Goal: Transaction & Acquisition: Purchase product/service

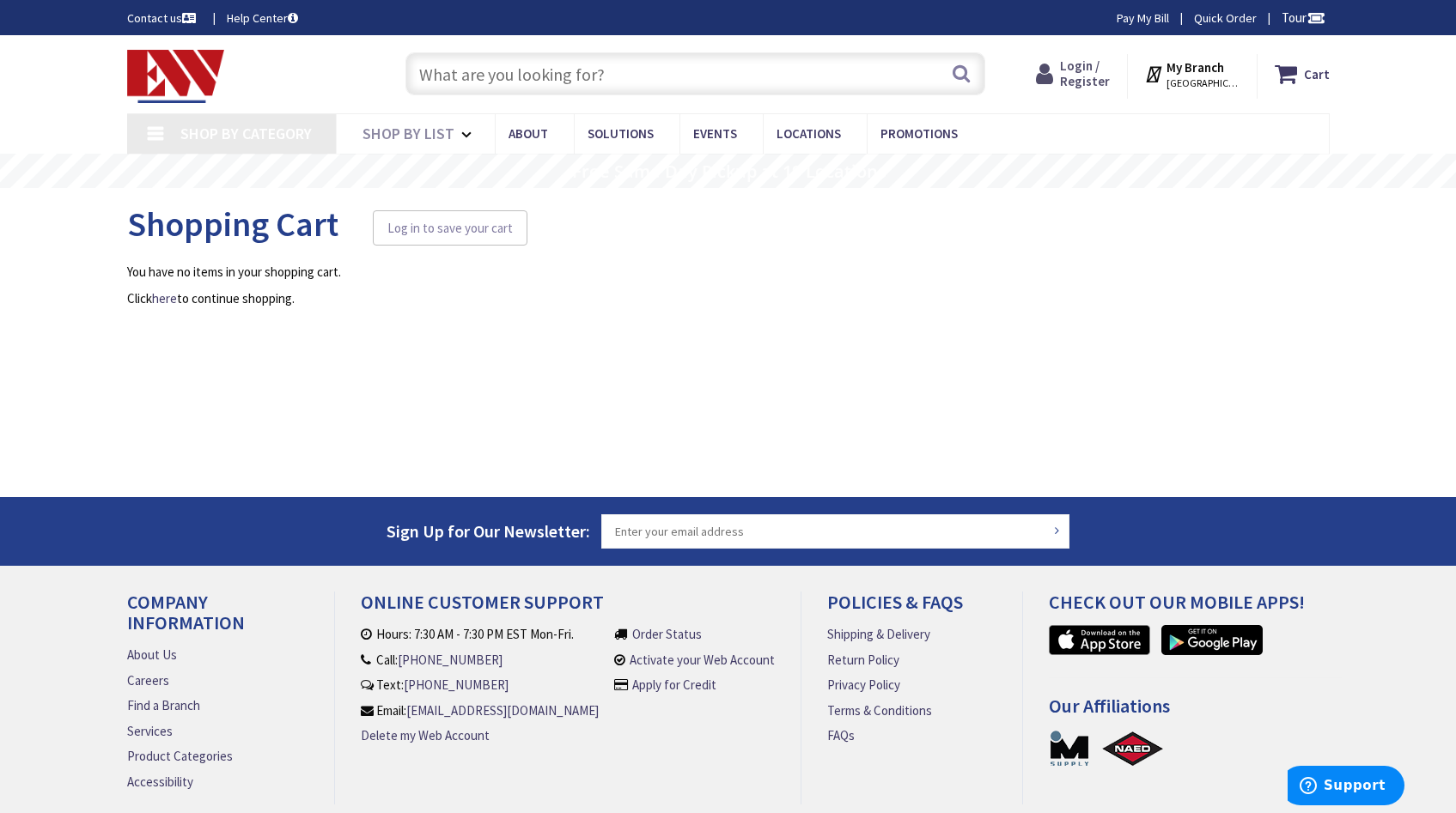
click at [1085, 78] on span "Login / Register" at bounding box center [1085, 73] width 50 height 32
click at [1081, 62] on span "Login / Register" at bounding box center [1085, 73] width 50 height 32
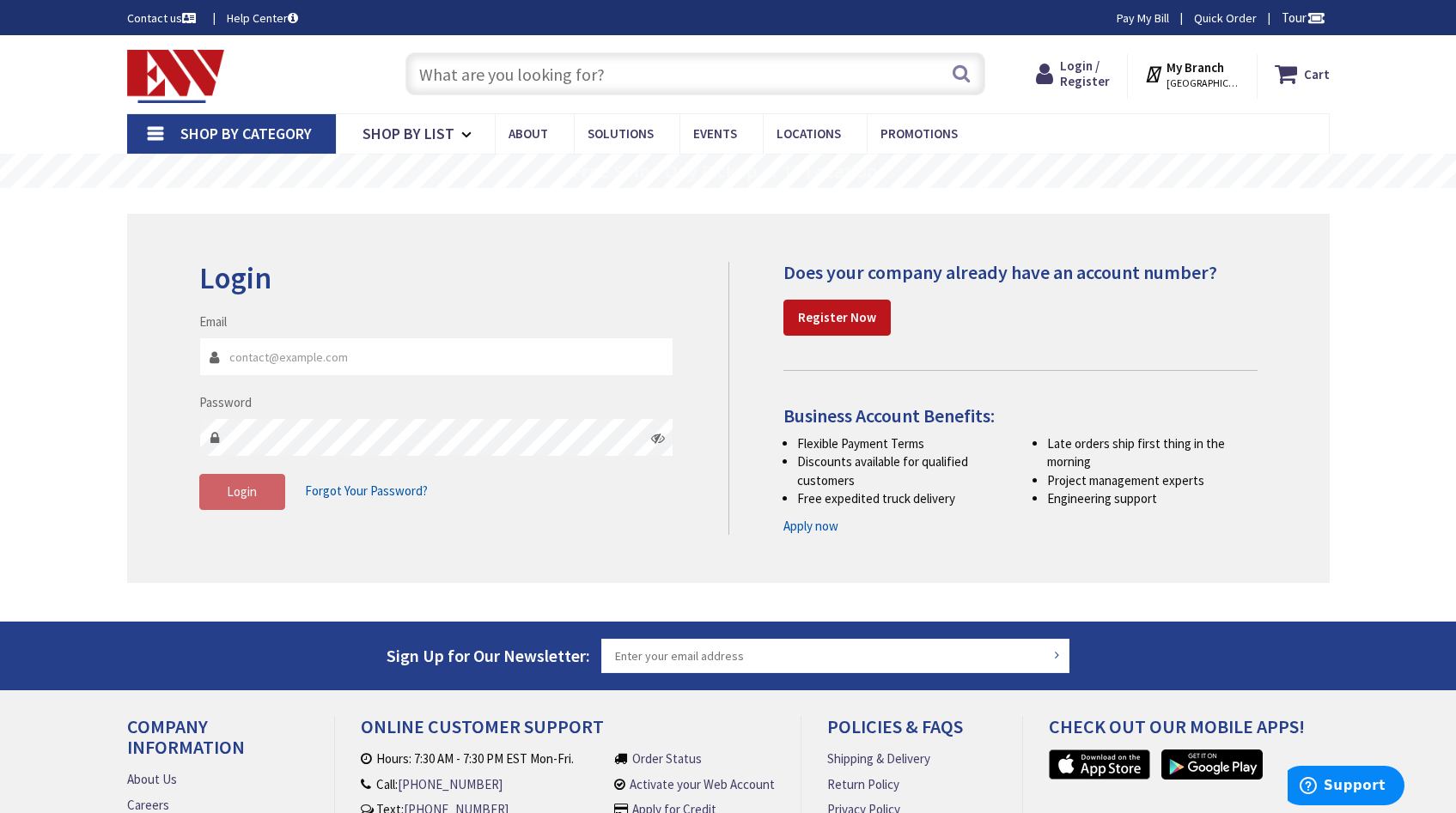
click at [561, 362] on input "Email" at bounding box center [437, 357] width 475 height 39
type input "[EMAIL_ADDRESS][DOMAIN_NAME]"
click at [262, 479] on button "Login" at bounding box center [241, 492] width 86 height 36
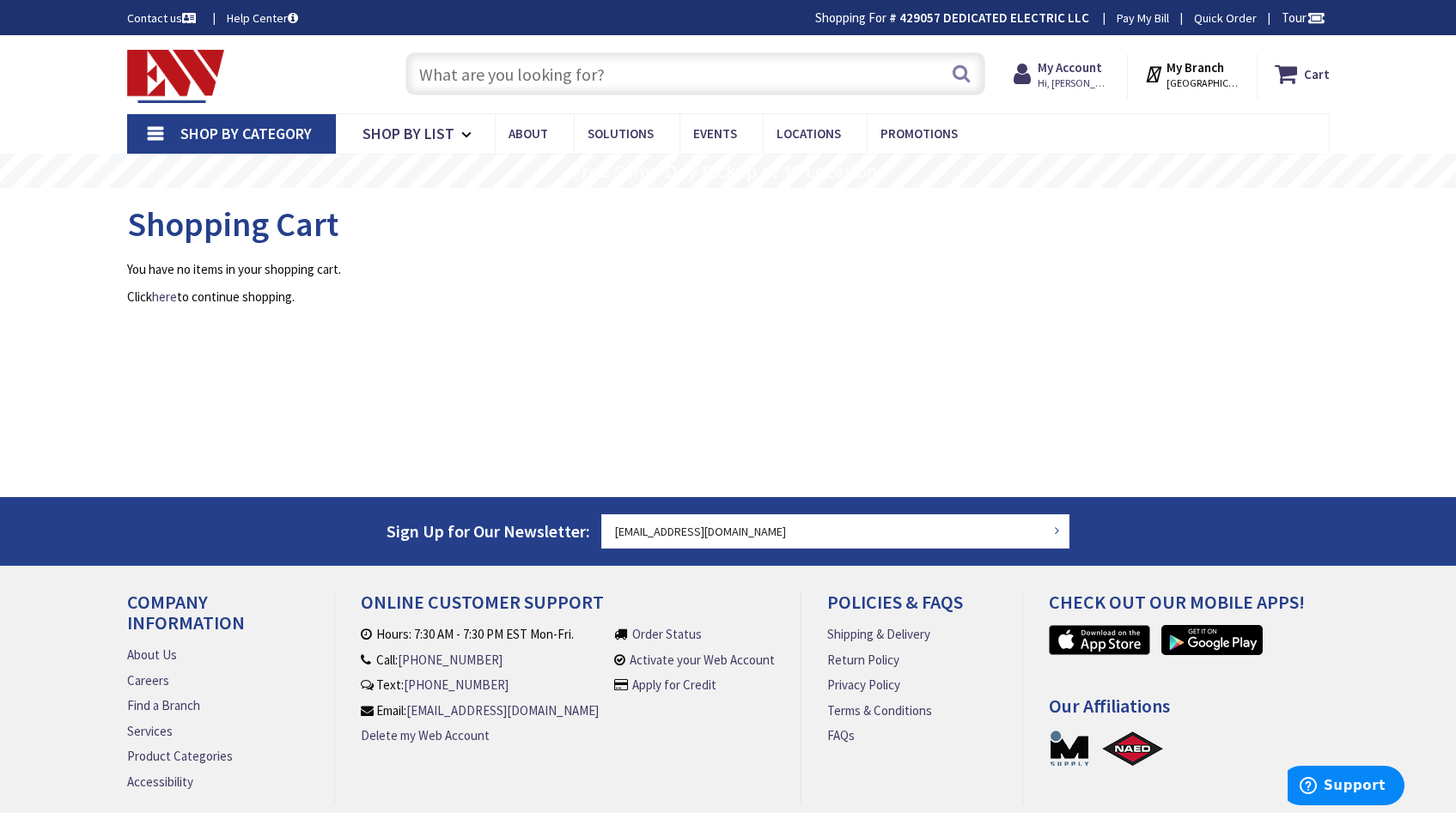
click at [578, 68] on input "text" at bounding box center [696, 74] width 580 height 43
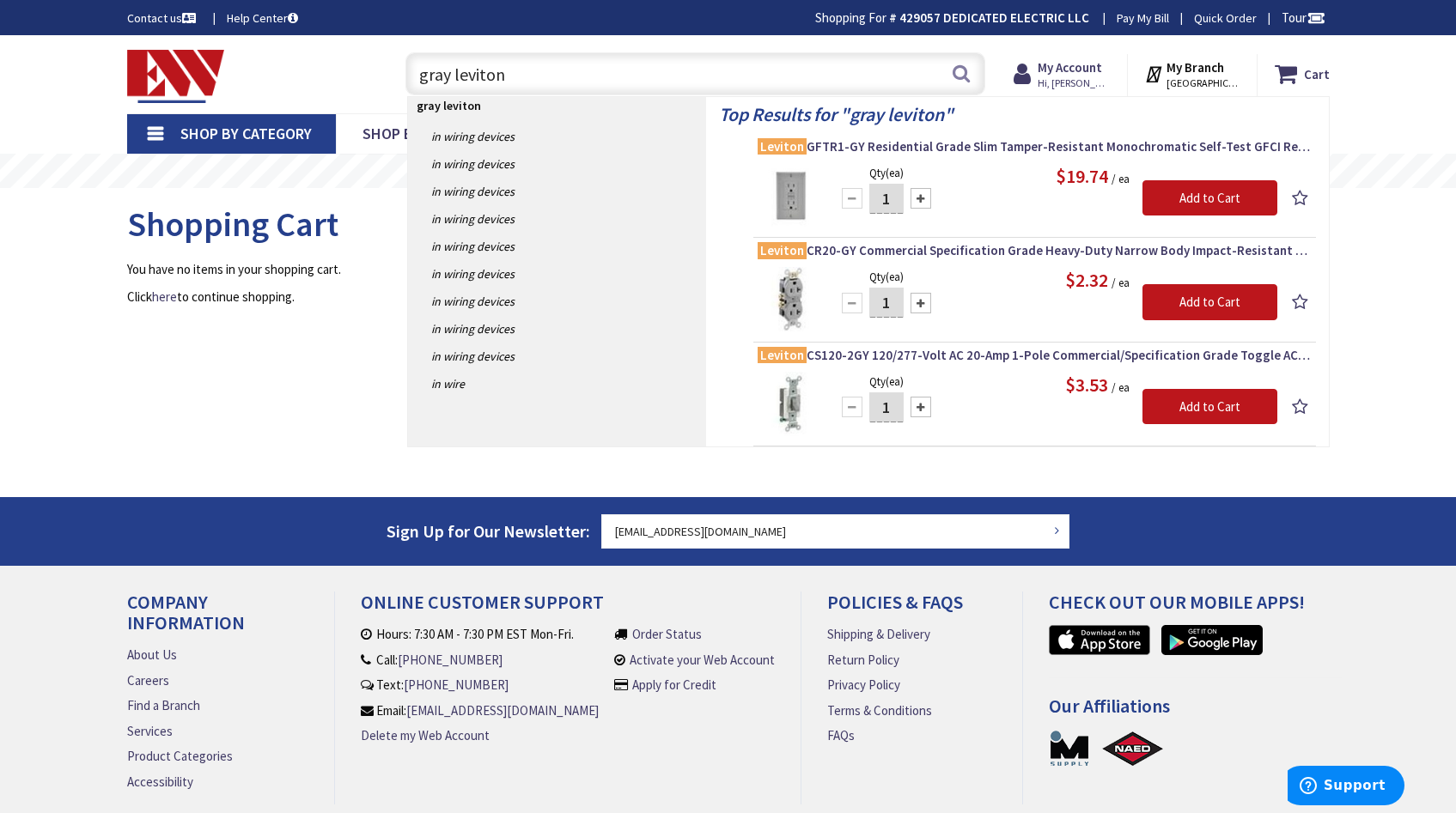
type input "gray leviton"
click at [790, 181] on img at bounding box center [789, 195] width 64 height 64
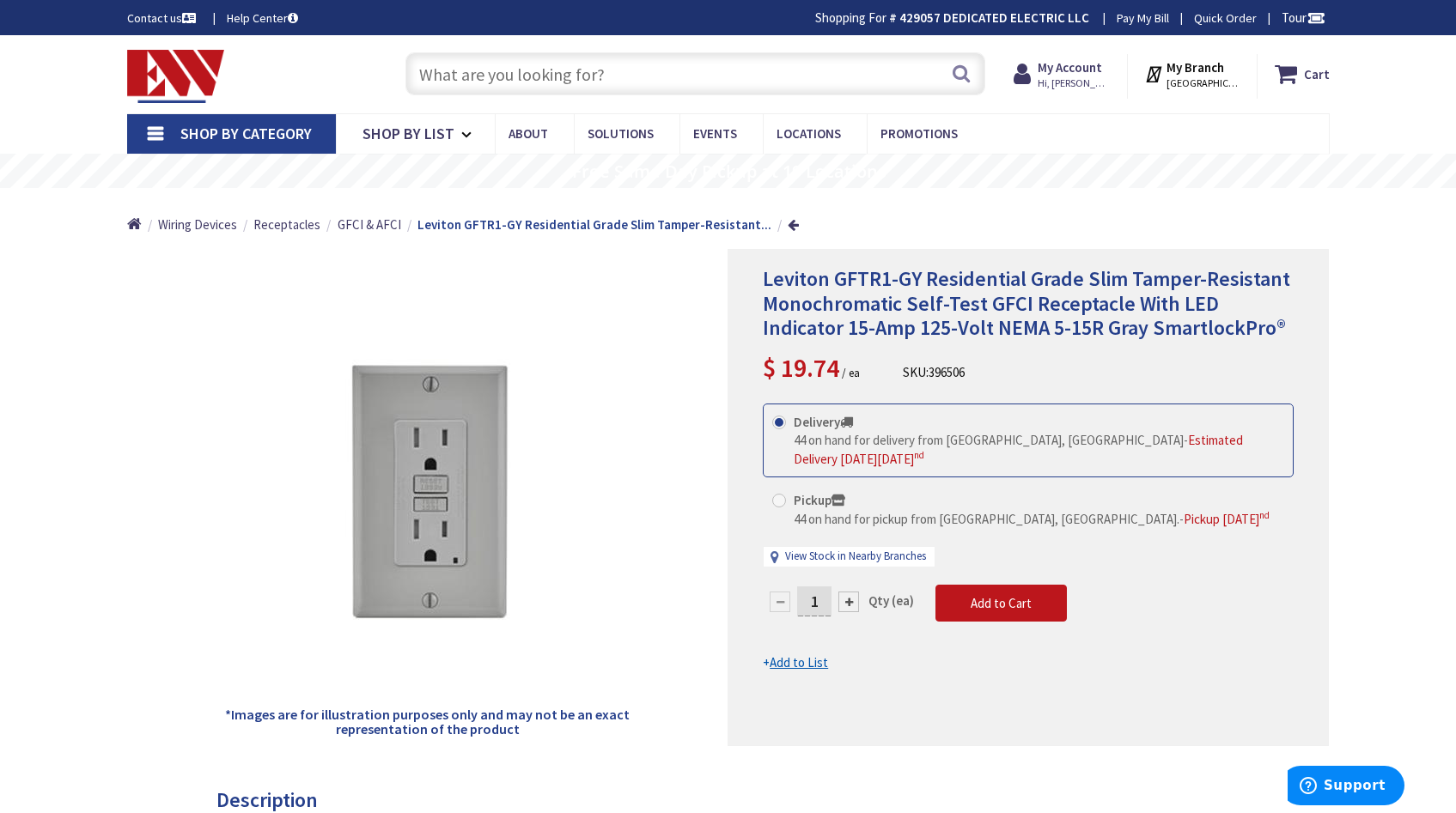
click at [600, 73] on input "text" at bounding box center [696, 74] width 580 height 43
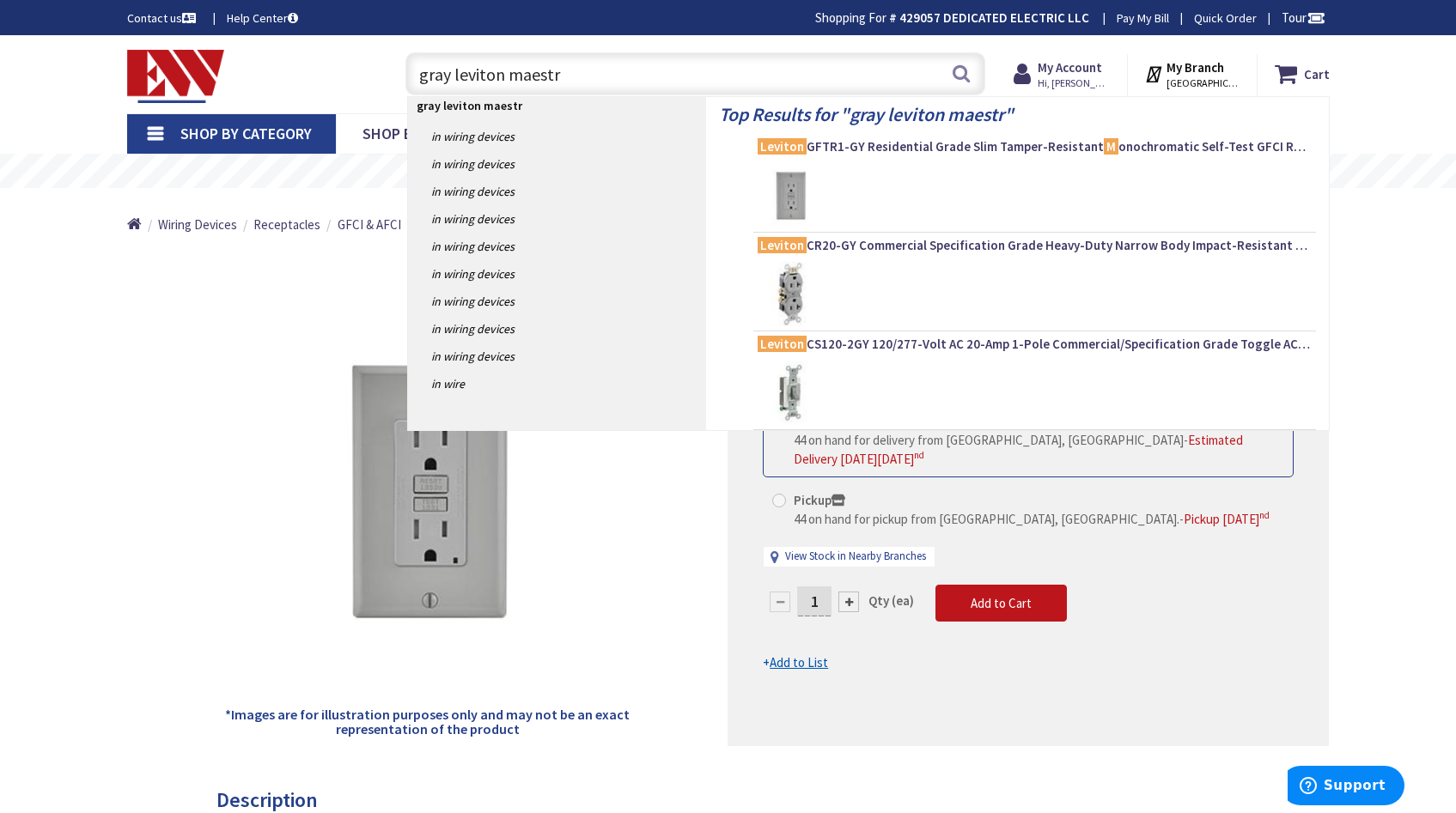
type input "gray leviton maestro"
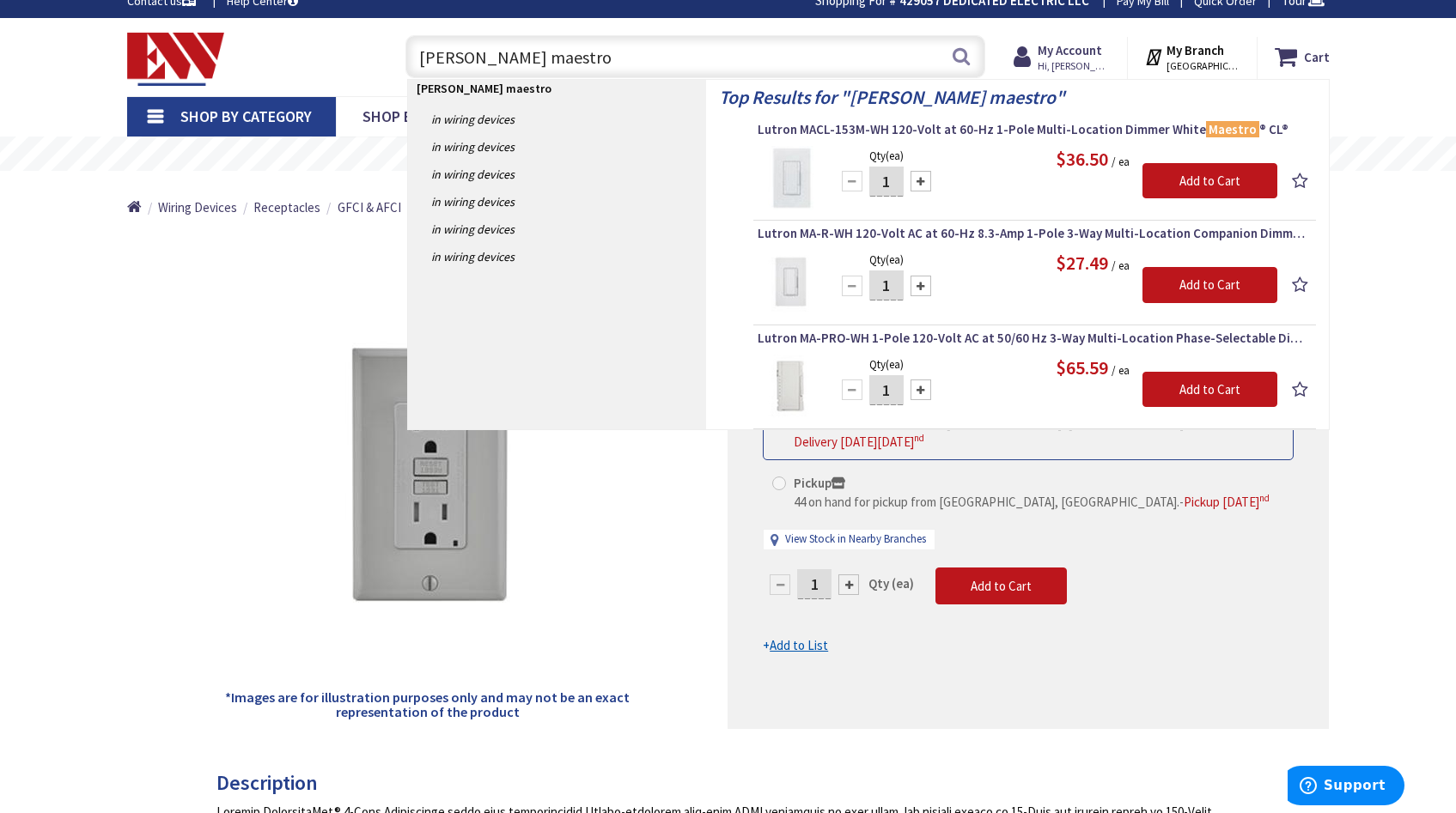
scroll to position [15, 0]
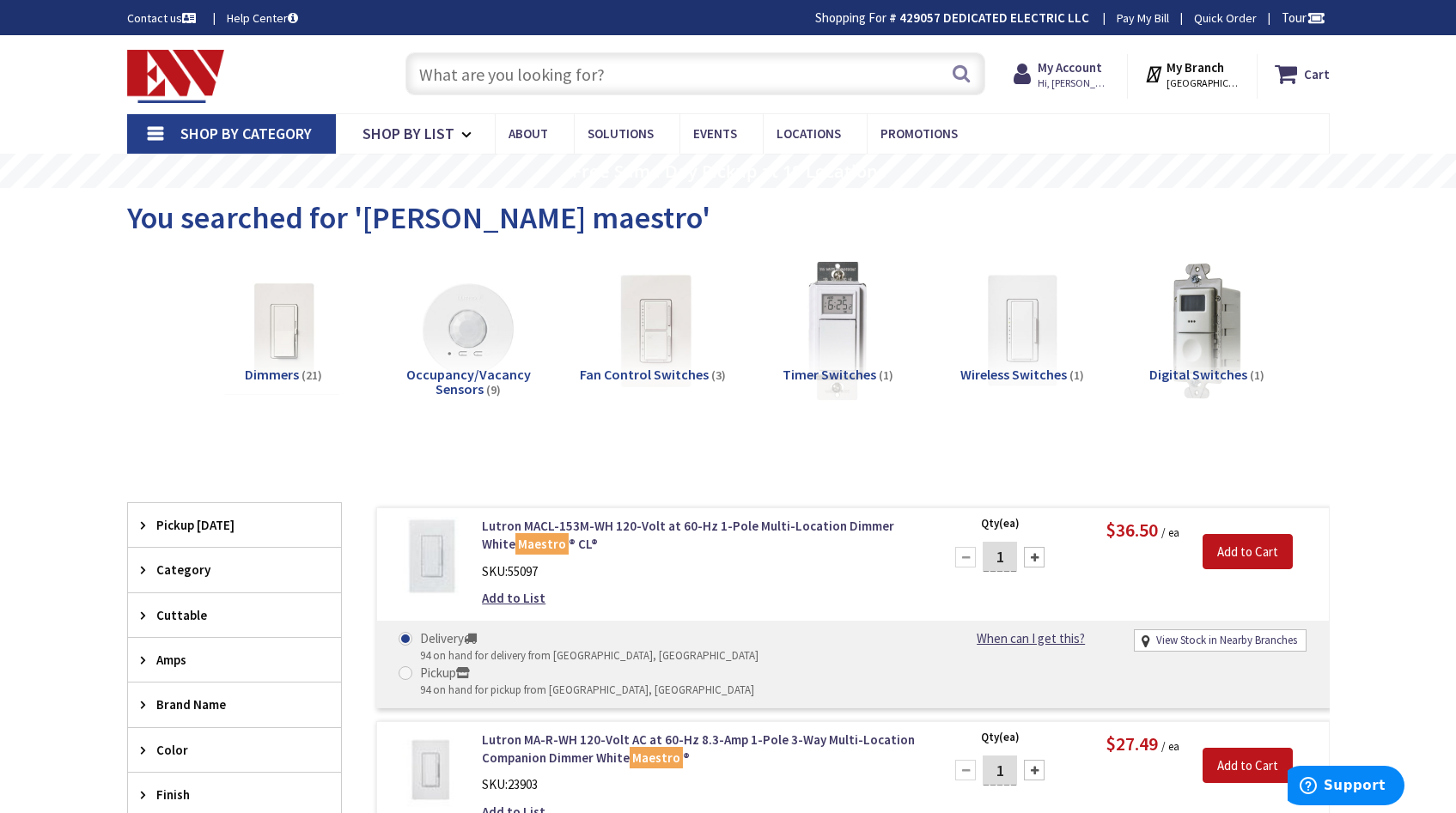
click at [556, 83] on input "text" at bounding box center [696, 74] width 580 height 43
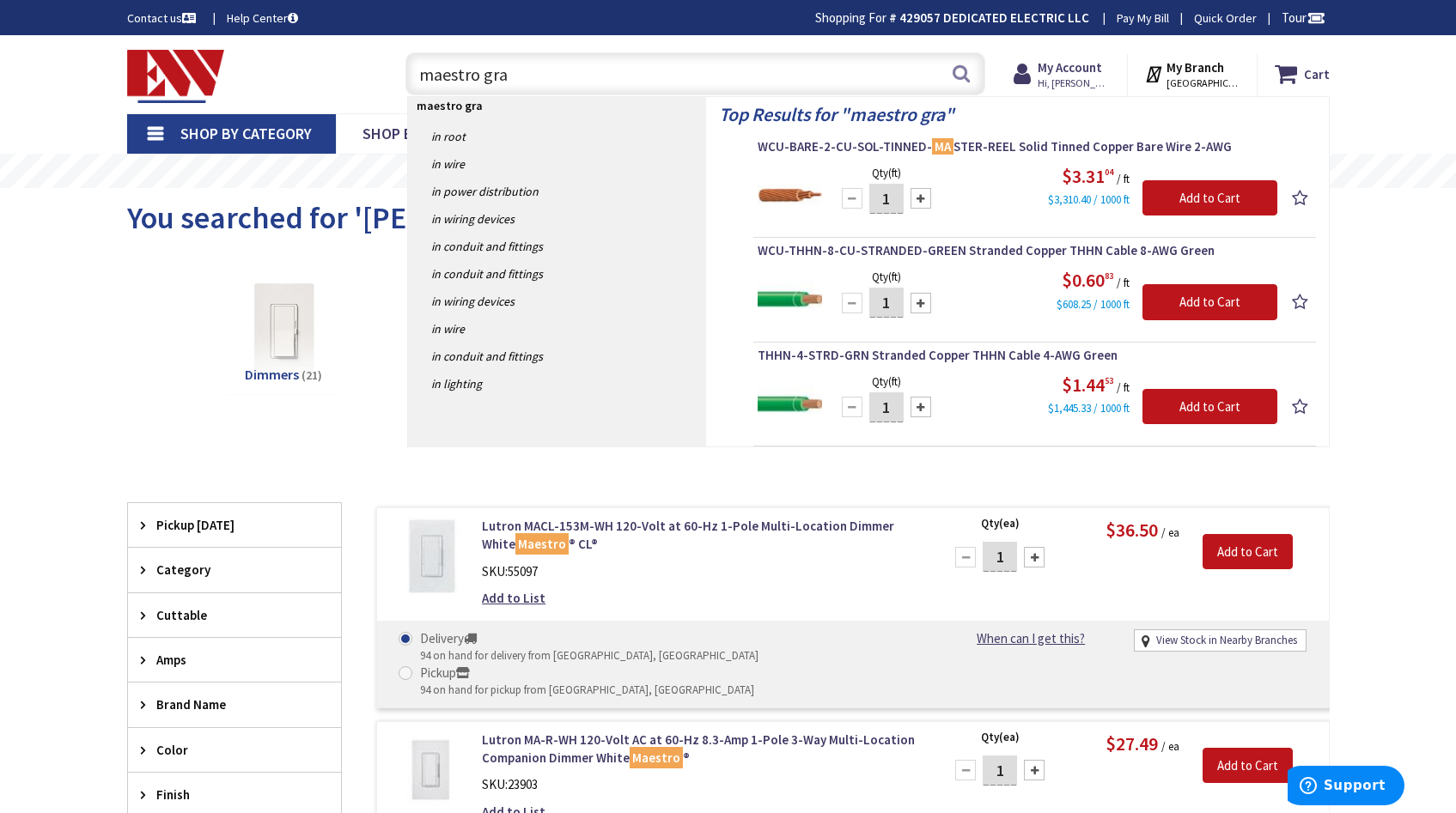
type input "maestro gray"
